Goal: Navigation & Orientation: Find specific page/section

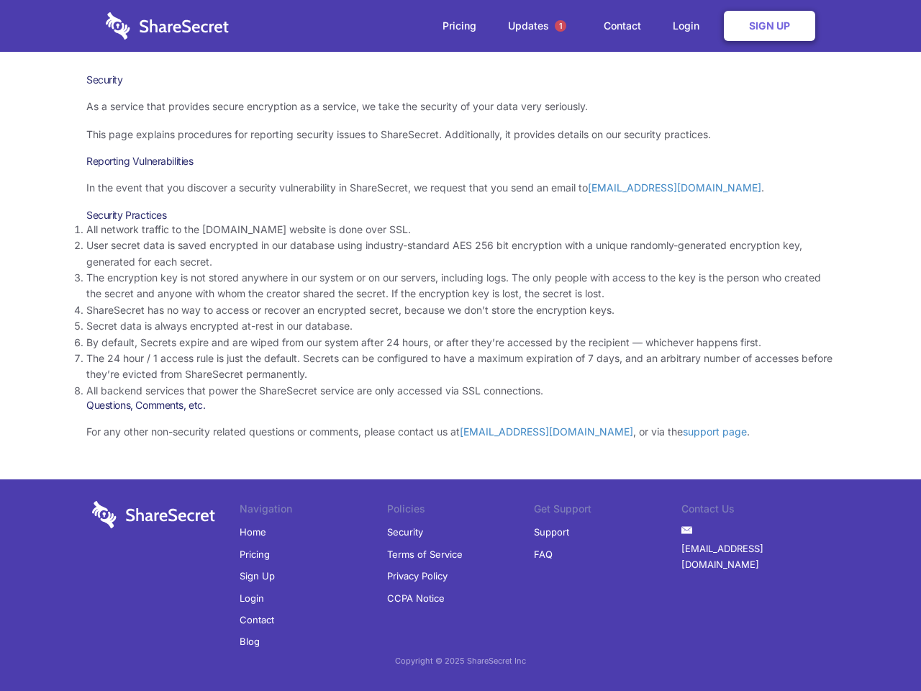
click at [461, 345] on li "By default, Secrets expire and are wiped from our system after 24 hours, or aft…" at bounding box center [460, 343] width 748 height 16
click at [561, 26] on span "1" at bounding box center [561, 26] width 12 height 12
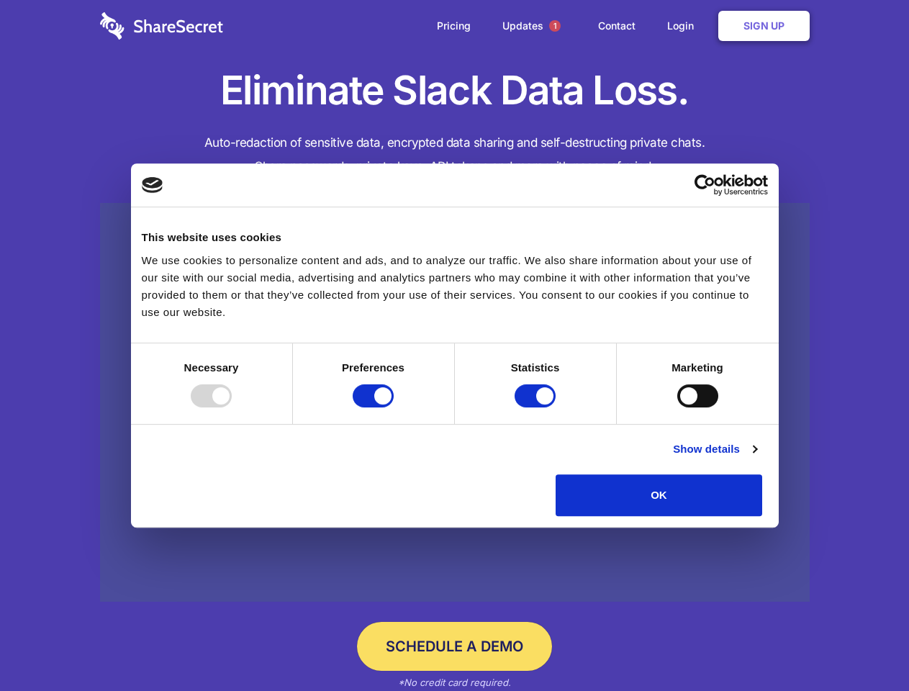
click at [232, 407] on div at bounding box center [211, 395] width 41 height 23
click at [394, 407] on input "Preferences" at bounding box center [373, 395] width 41 height 23
checkbox input "false"
click at [537, 407] on input "Statistics" at bounding box center [534, 395] width 41 height 23
checkbox input "false"
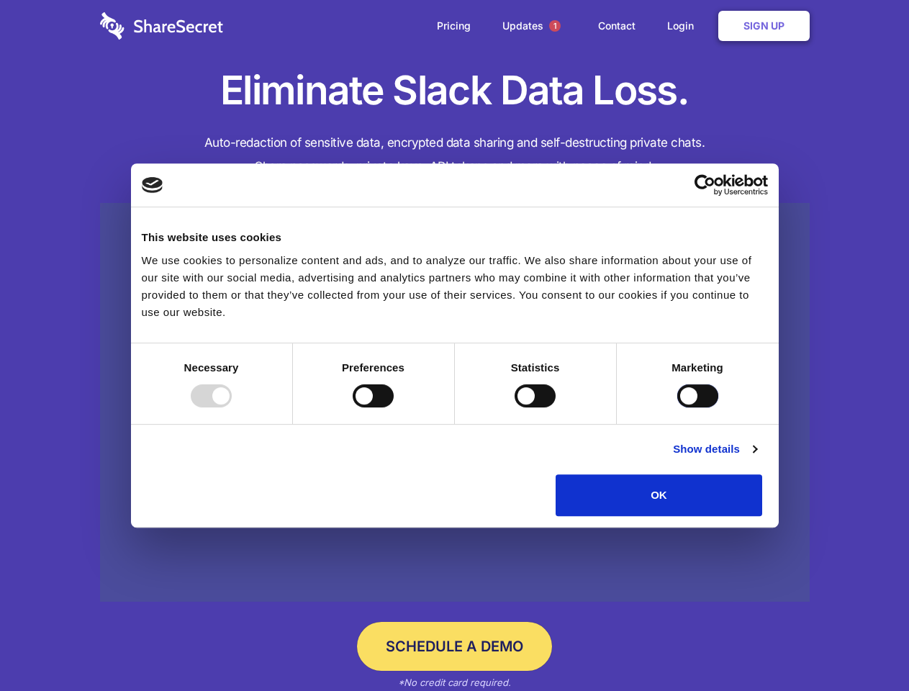
click at [677, 407] on input "Marketing" at bounding box center [697, 395] width 41 height 23
checkbox input "true"
click at [756, 458] on link "Show details" at bounding box center [714, 448] width 83 height 17
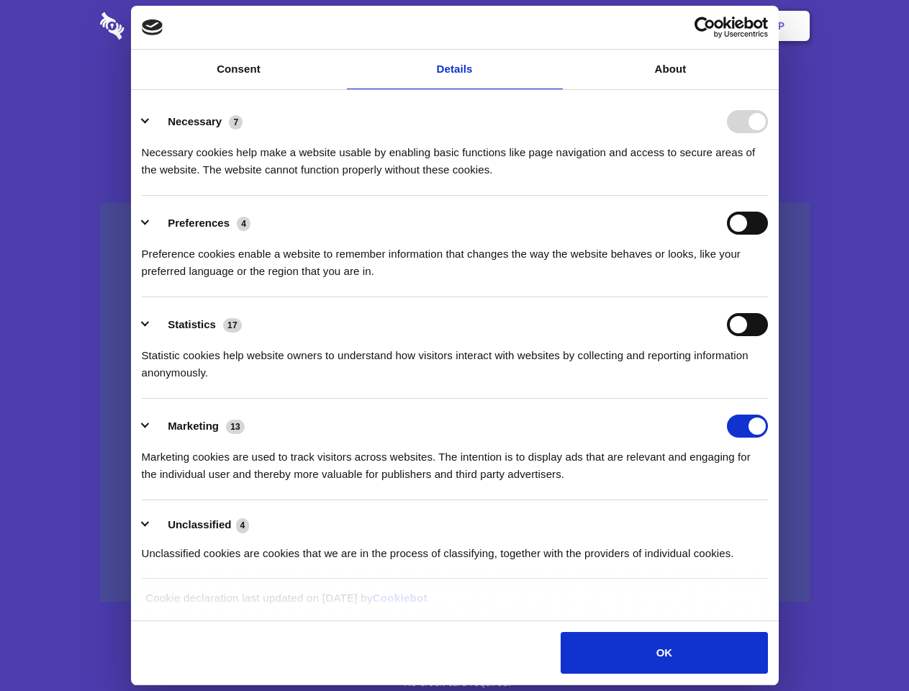
click at [768, 178] on div "Necessary cookies help make a website usable by enabling basic functions like p…" at bounding box center [455, 155] width 626 height 45
click at [554, 26] on span "1" at bounding box center [555, 26] width 12 height 12
